Goal: Information Seeking & Learning: Stay updated

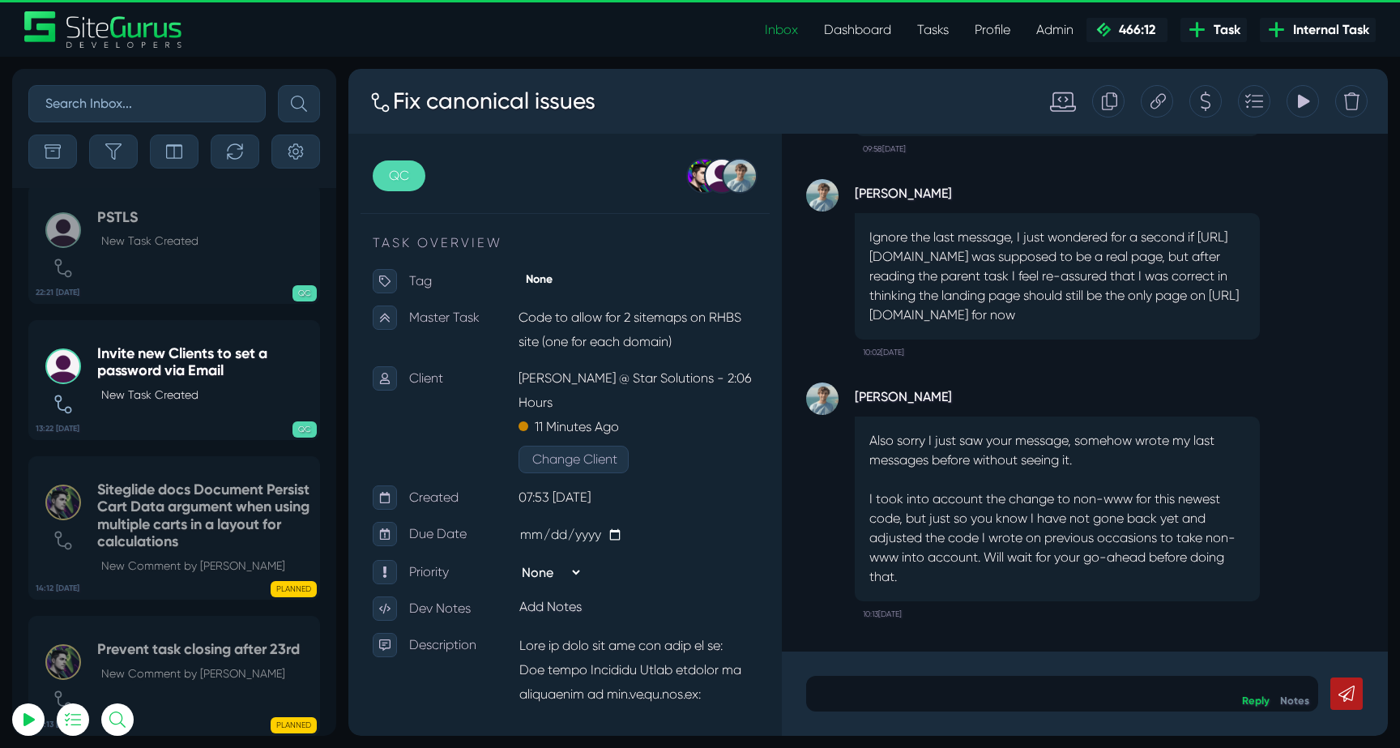
scroll to position [-63787, 0]
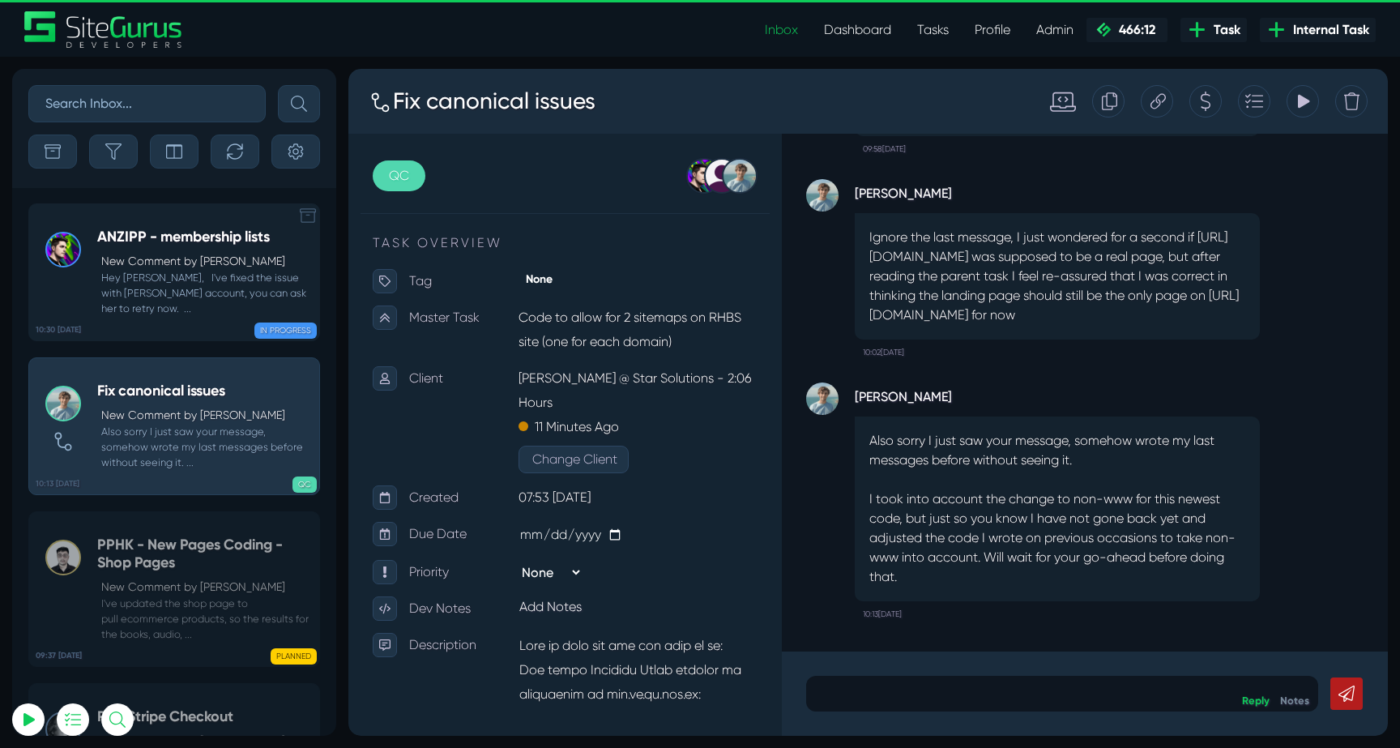
click at [178, 250] on div "ANZIPP - membership lists New Comment by [PERSON_NAME] Hey [PERSON_NAME], I've …" at bounding box center [204, 273] width 214 height 88
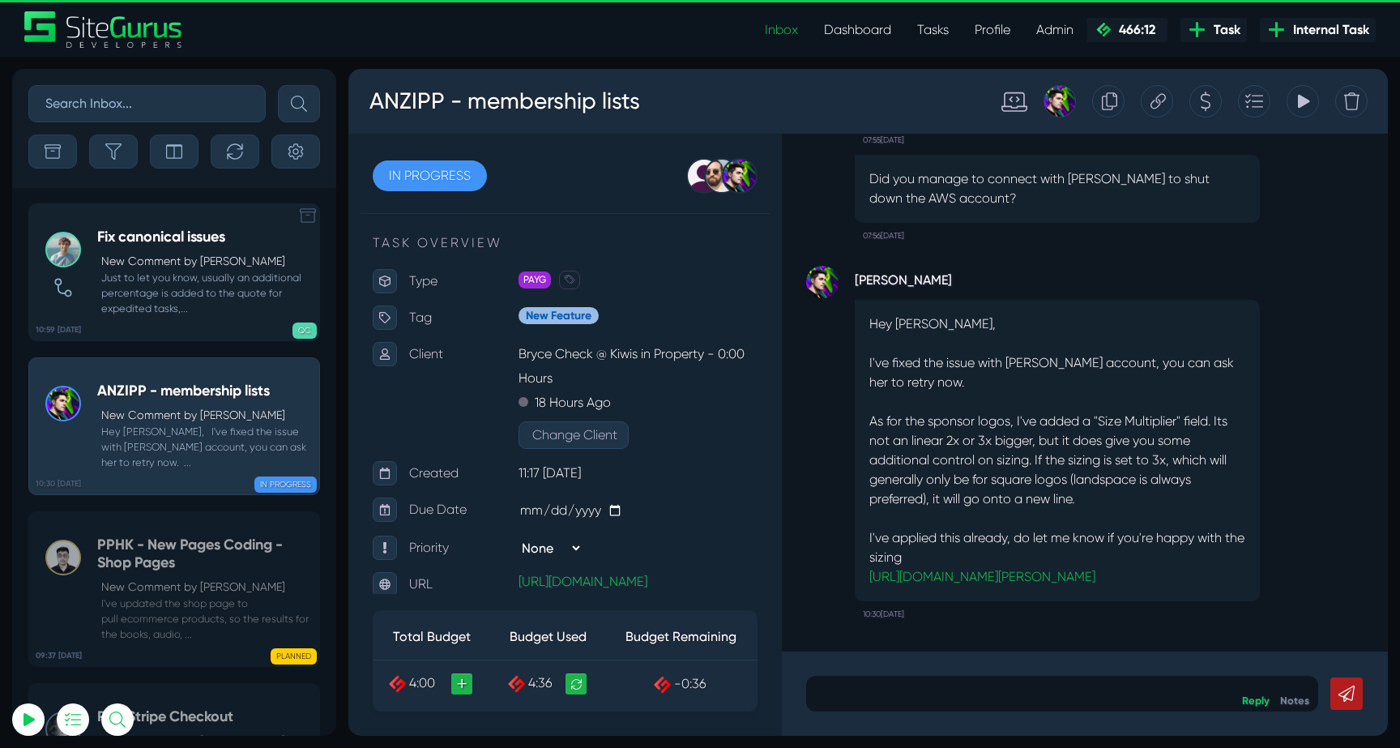
click at [186, 289] on small "Just to let you know, usually an additional percentage is added to the quote fo…" at bounding box center [204, 293] width 214 height 47
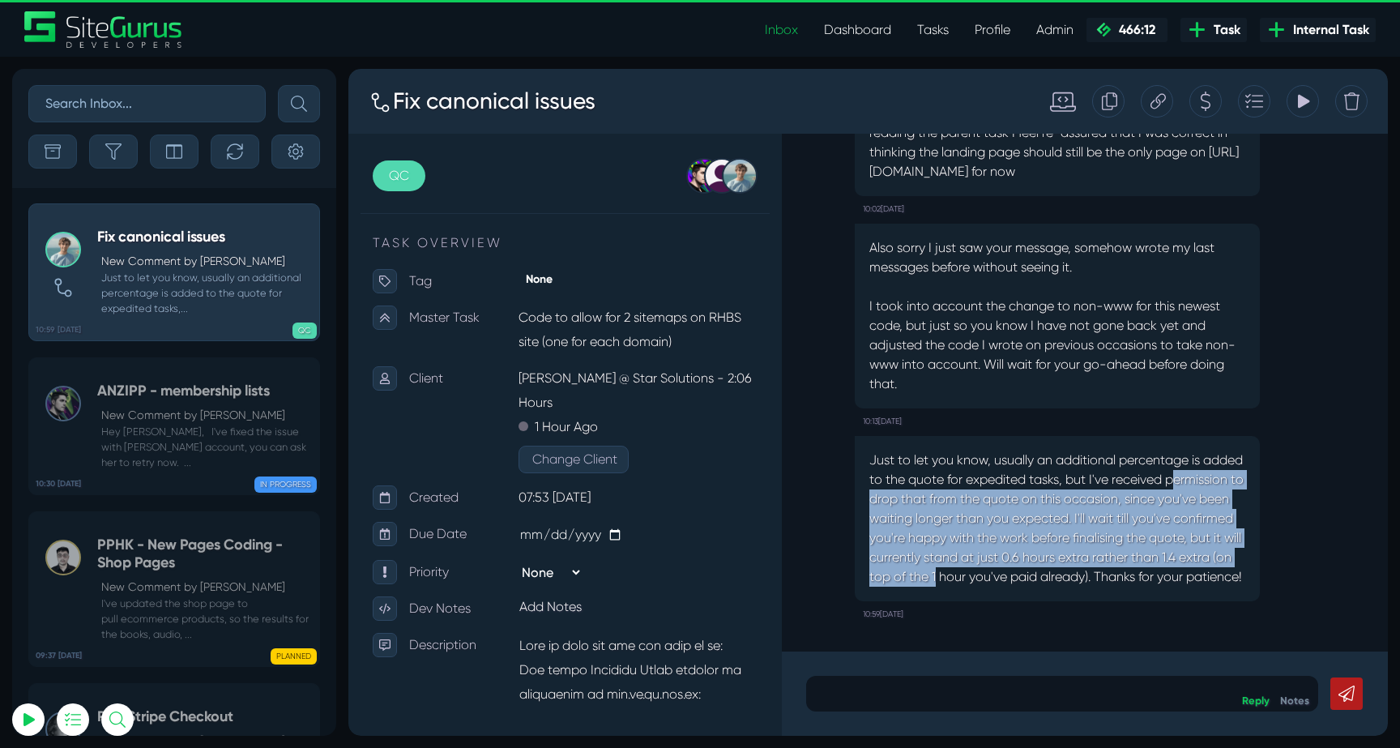
drag, startPoint x: 881, startPoint y: 481, endPoint x: 1094, endPoint y: 571, distance: 231.3
click at [1094, 571] on p "Just to let you know, usually an additional percentage is added to the quote fo…" at bounding box center [1058, 519] width 376 height 136
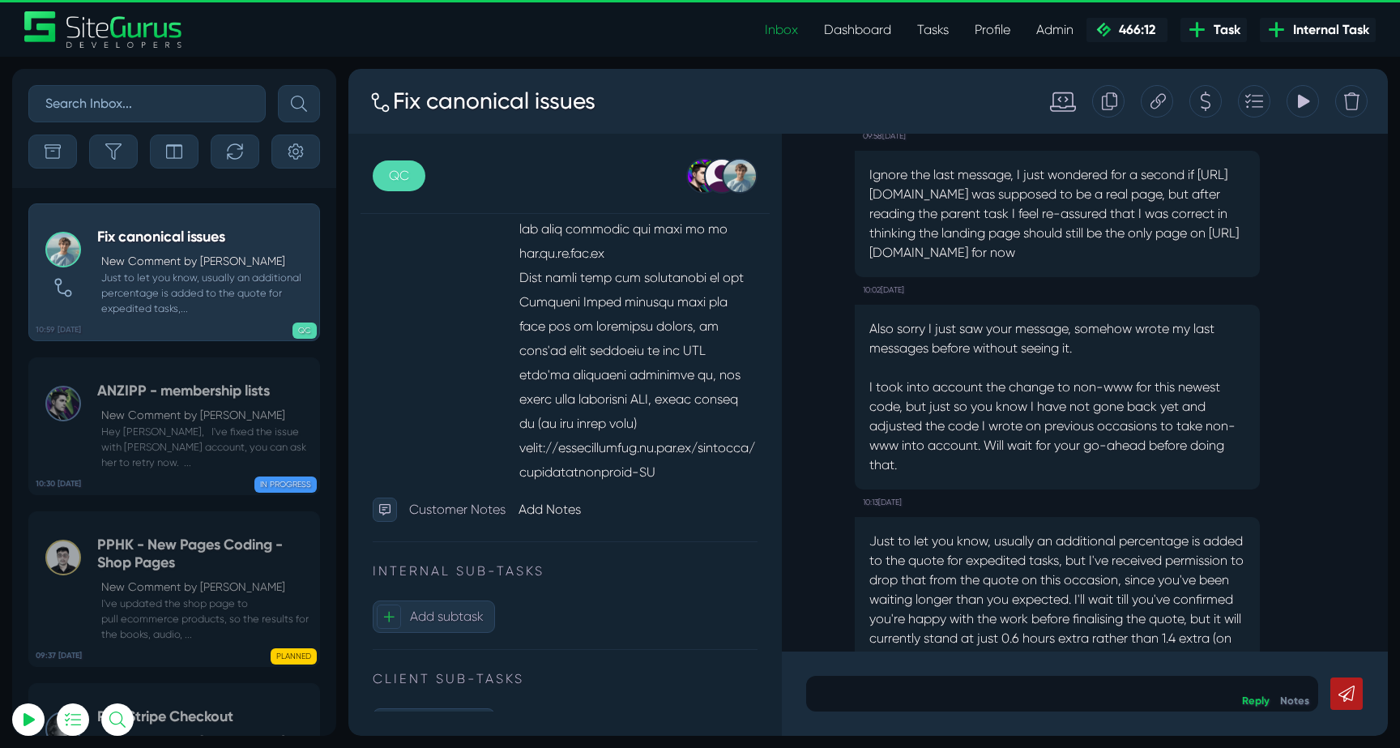
scroll to position [-83, 0]
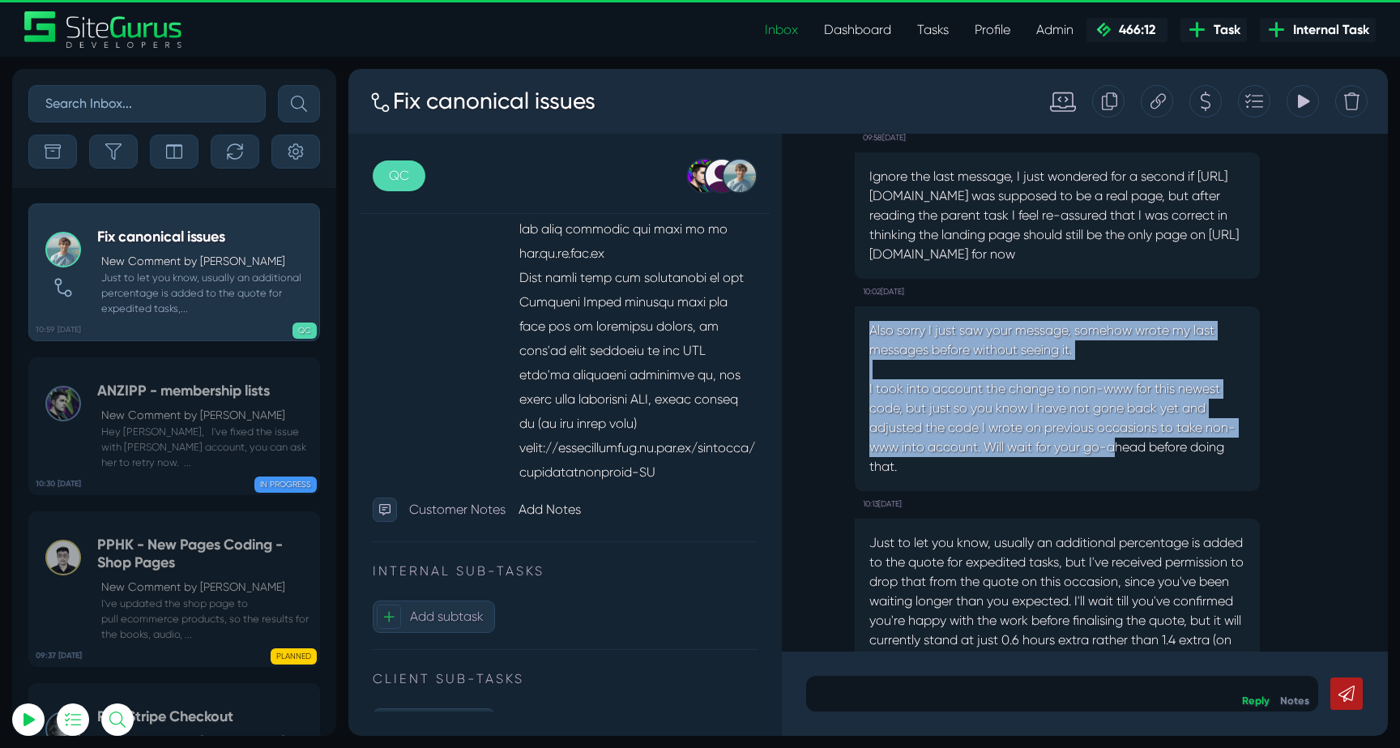
drag, startPoint x: 868, startPoint y: 314, endPoint x: 1122, endPoint y: 427, distance: 278.3
click at [1122, 427] on div "Also sorry I just saw your message, somehow wrote my last messages before witho…" at bounding box center [1057, 398] width 405 height 185
click at [1122, 427] on p "Also sorry I just saw your message, somehow wrote my last messages before witho…" at bounding box center [1058, 399] width 376 height 156
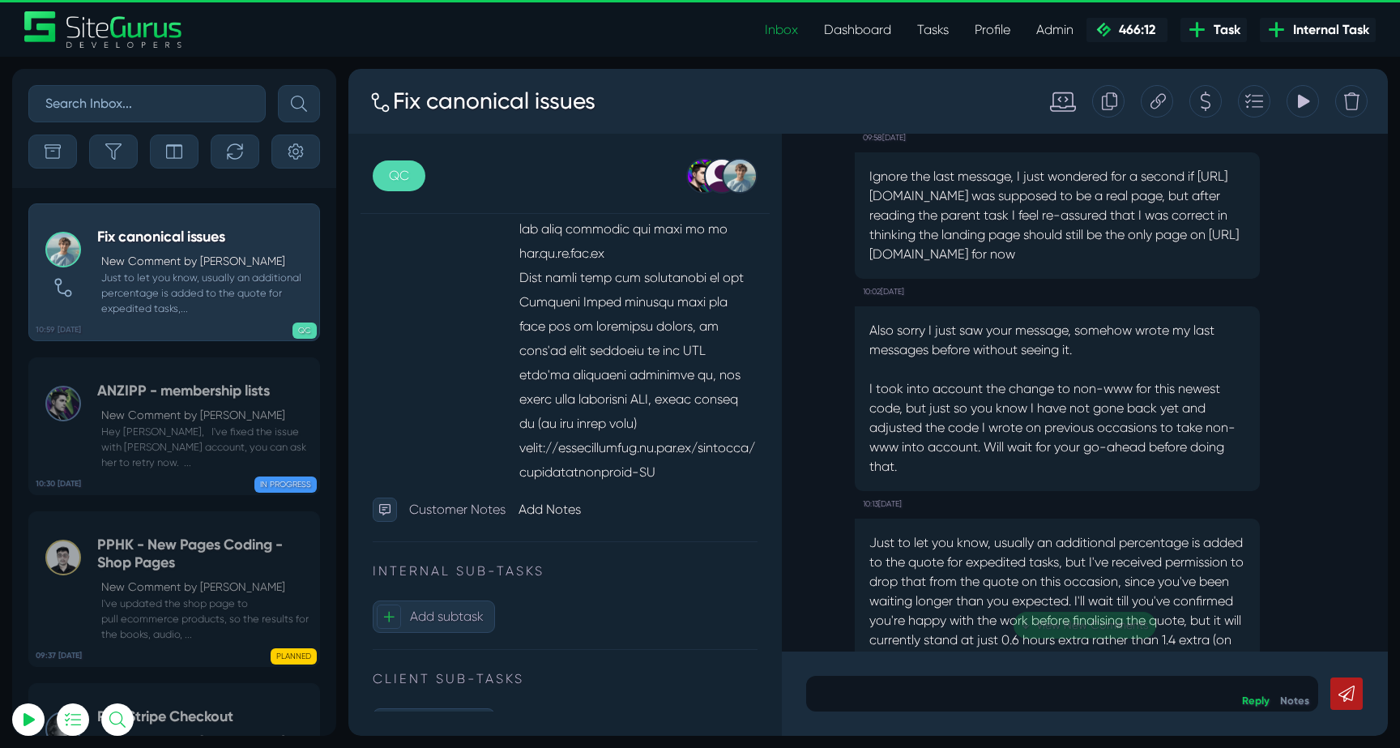
scroll to position [0, 0]
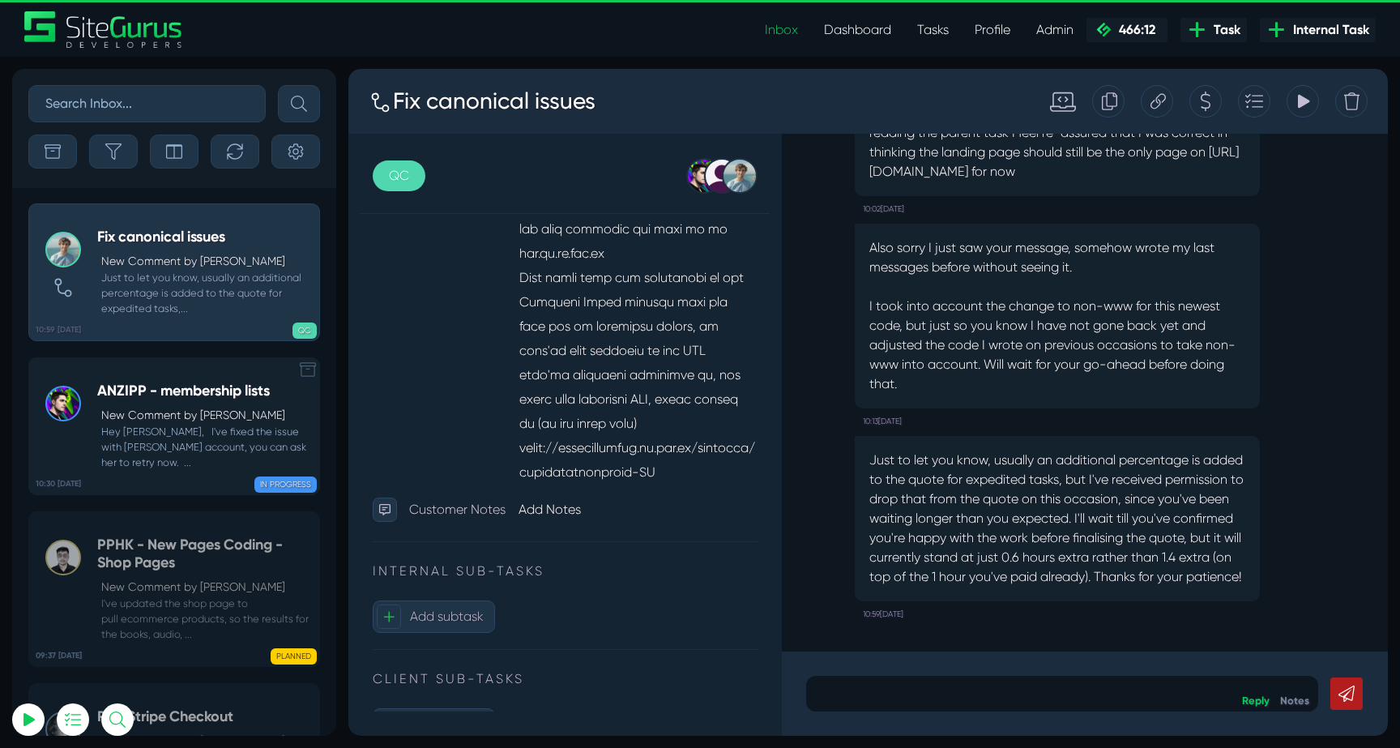
click at [166, 441] on small "Hey [PERSON_NAME], I've fixed the issue with [PERSON_NAME] account, you can ask…" at bounding box center [204, 447] width 214 height 47
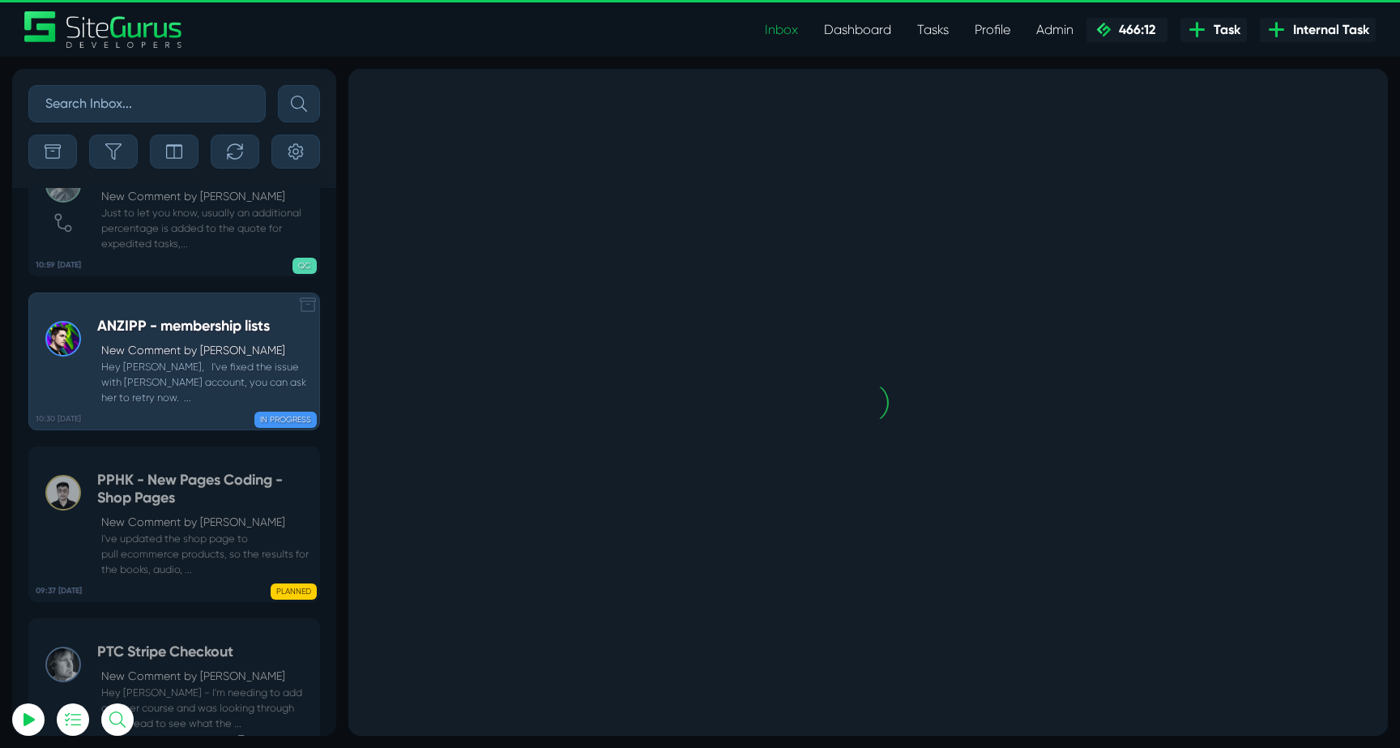
click at [166, 531] on small "I've updated the shop page to pull ecommerce products, so the results for the b…" at bounding box center [204, 554] width 214 height 47
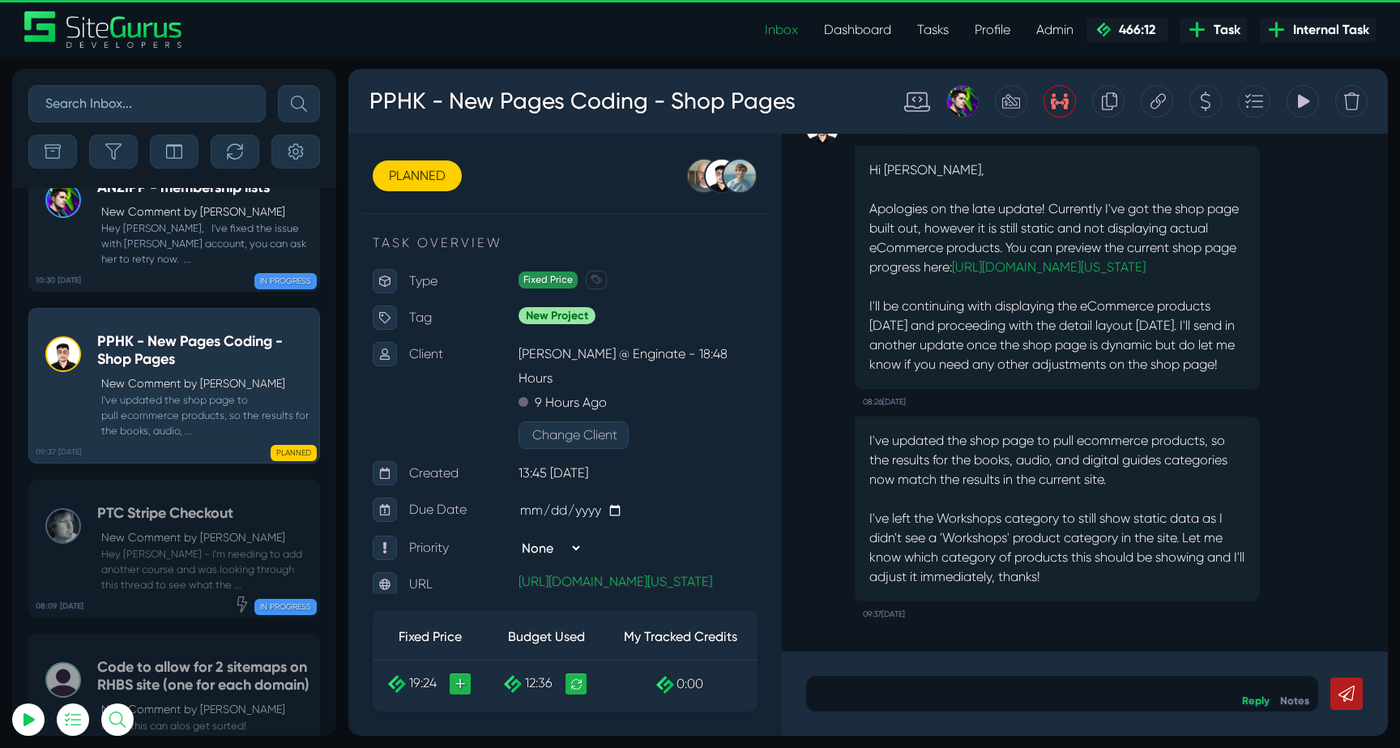
click at [166, 529] on p "New Comment by [PERSON_NAME]" at bounding box center [206, 537] width 210 height 17
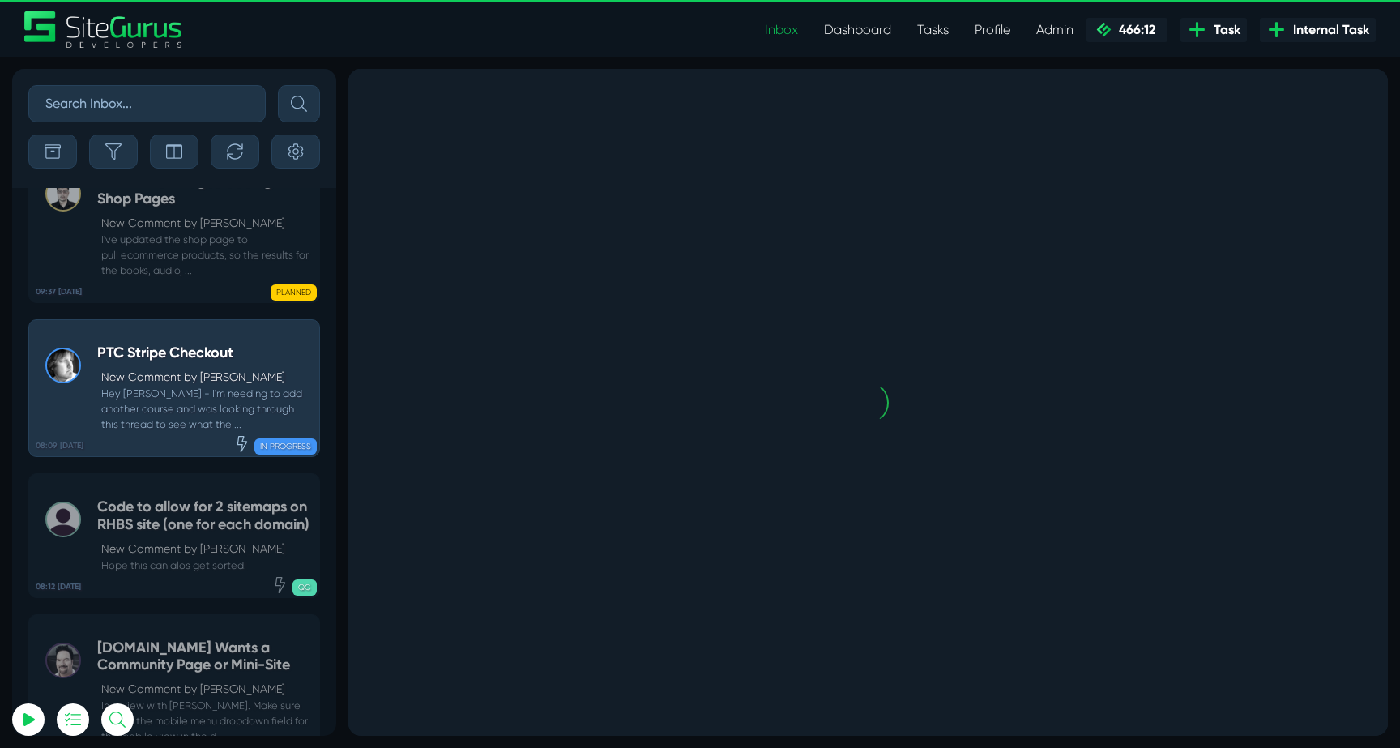
scroll to position [-63323, 0]
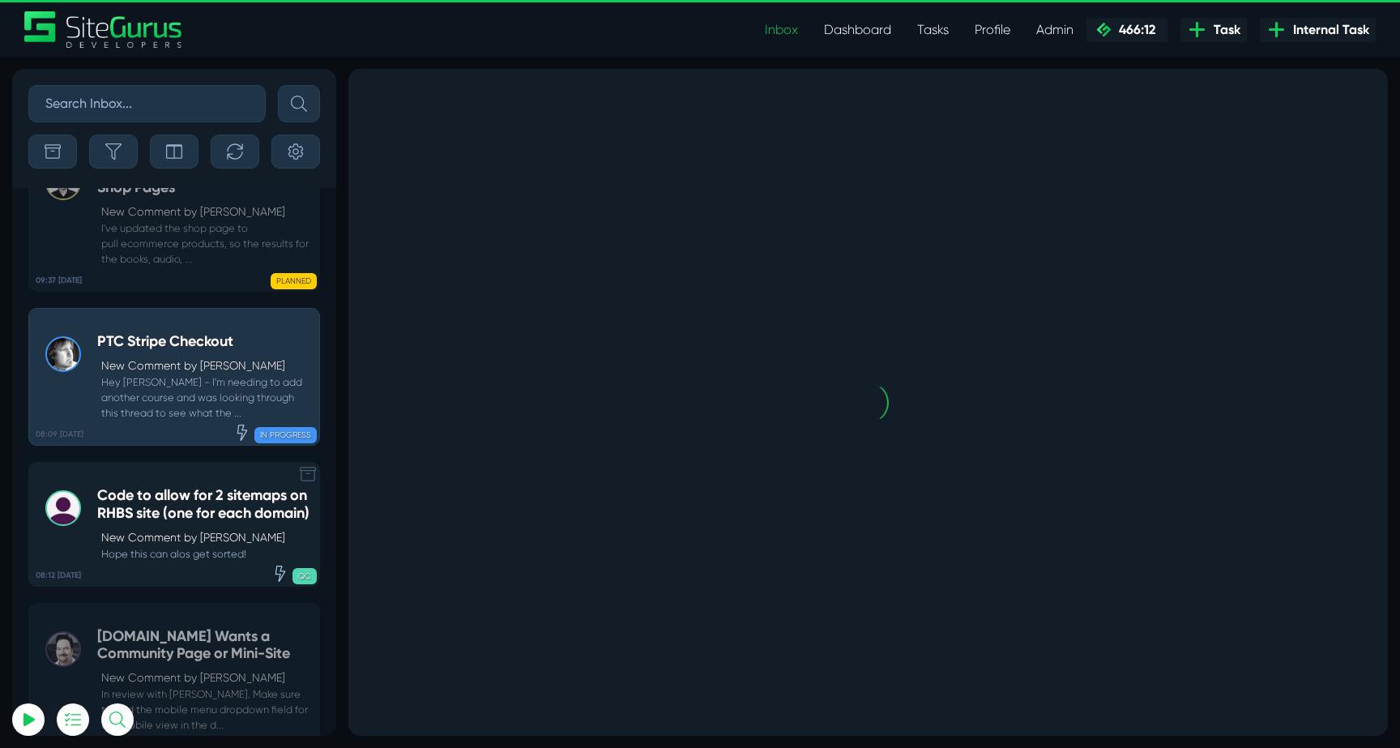
click at [165, 487] on h5 "Code to allow for 2 sitemaps on RHBS site (one for each domain)" at bounding box center [204, 504] width 214 height 35
